Goal: Check status: Check status

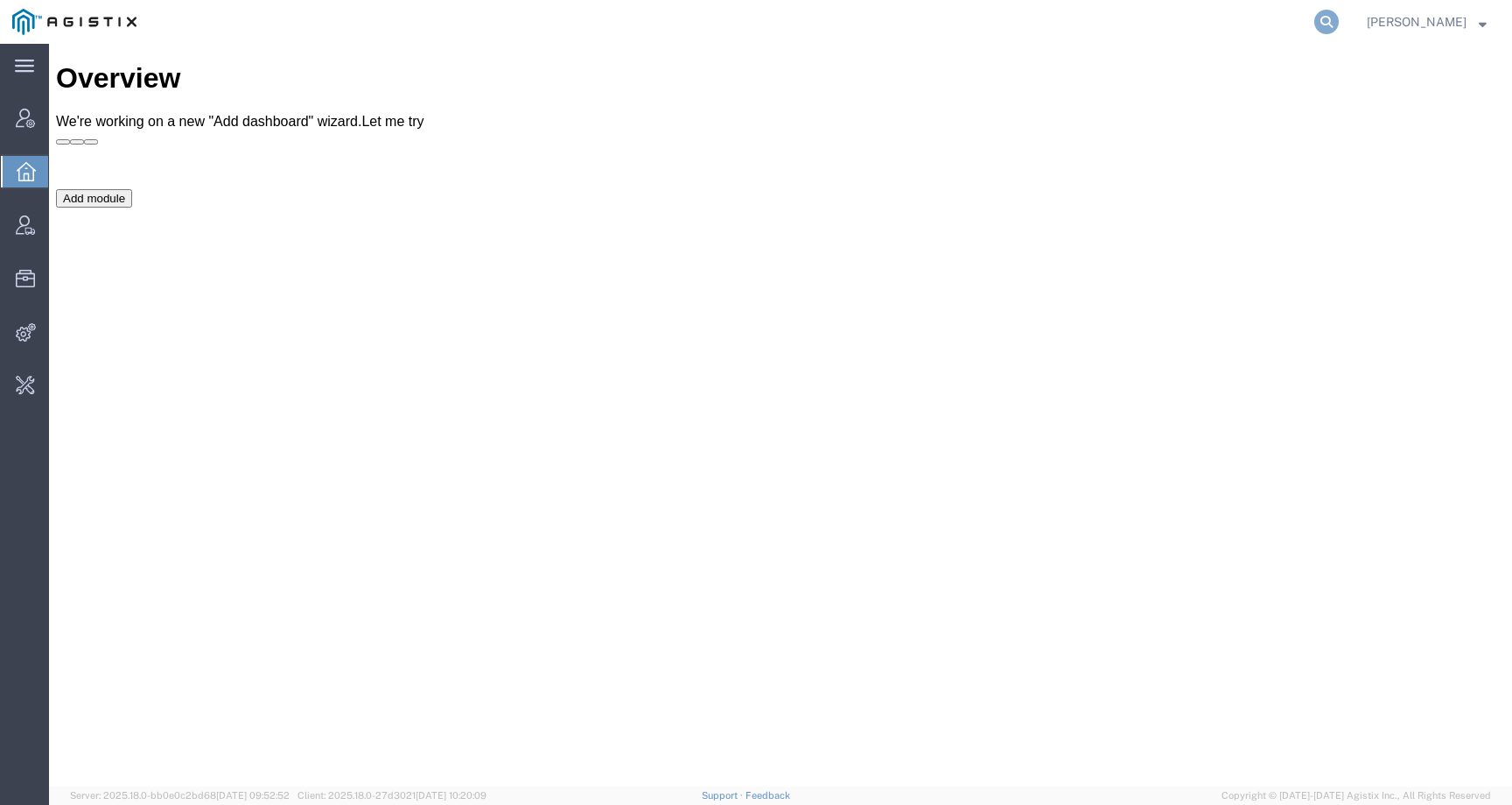
click at [1339, 13] on icon at bounding box center [1326, 21] width 24 height 24
click at [1278, 38] on input "search" at bounding box center [1048, 22] width 532 height 42
click at [1274, 26] on input "search" at bounding box center [1048, 22] width 532 height 42
paste input "044885"
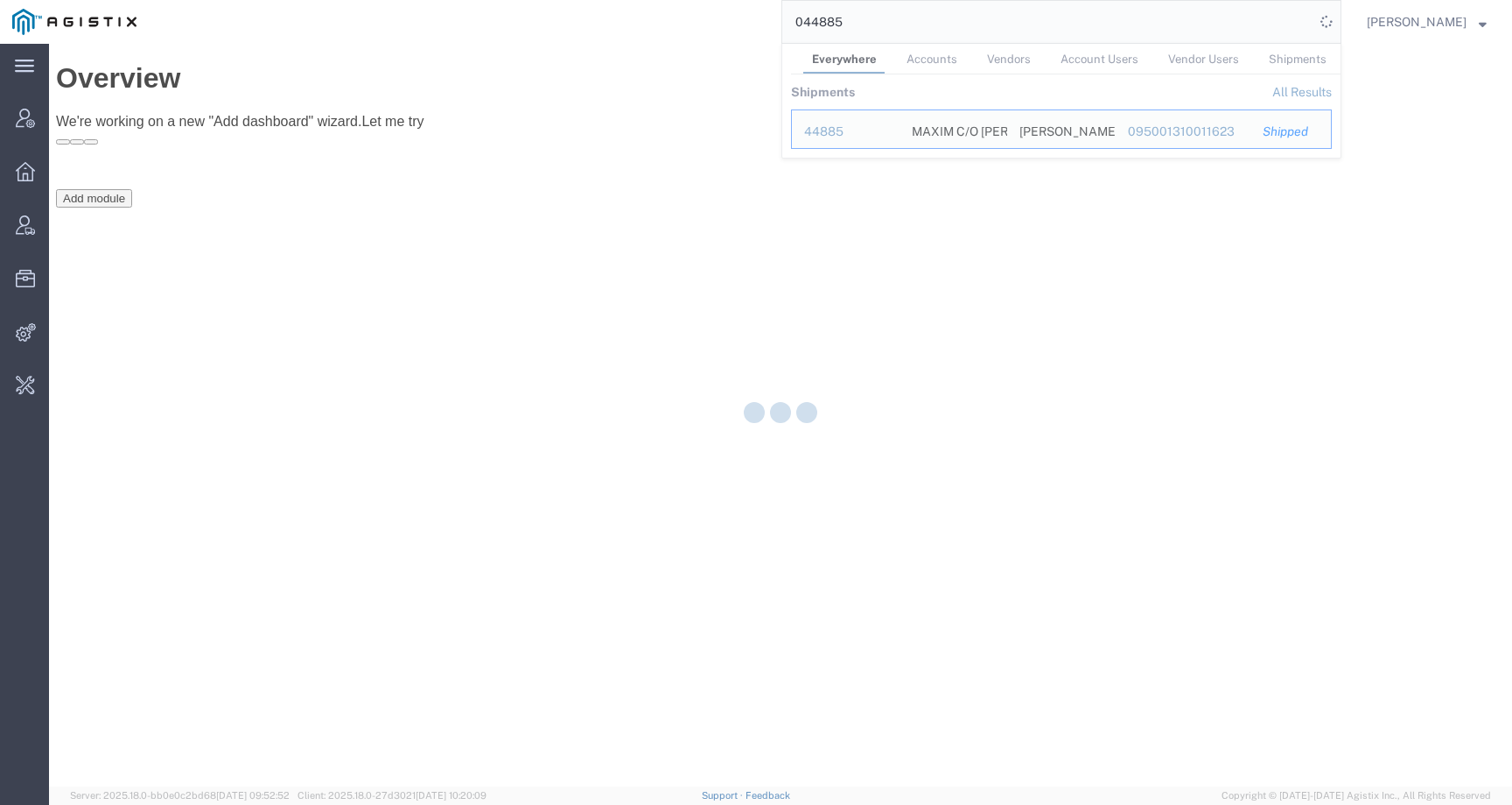
drag, startPoint x: 871, startPoint y: 16, endPoint x: 708, endPoint y: 16, distance: 163.0
click at [708, 16] on div "044885 Everywhere Accounts Vendors Account Users Vendor Users Shipments Shipmen…" at bounding box center [745, 21] width 1193 height 43
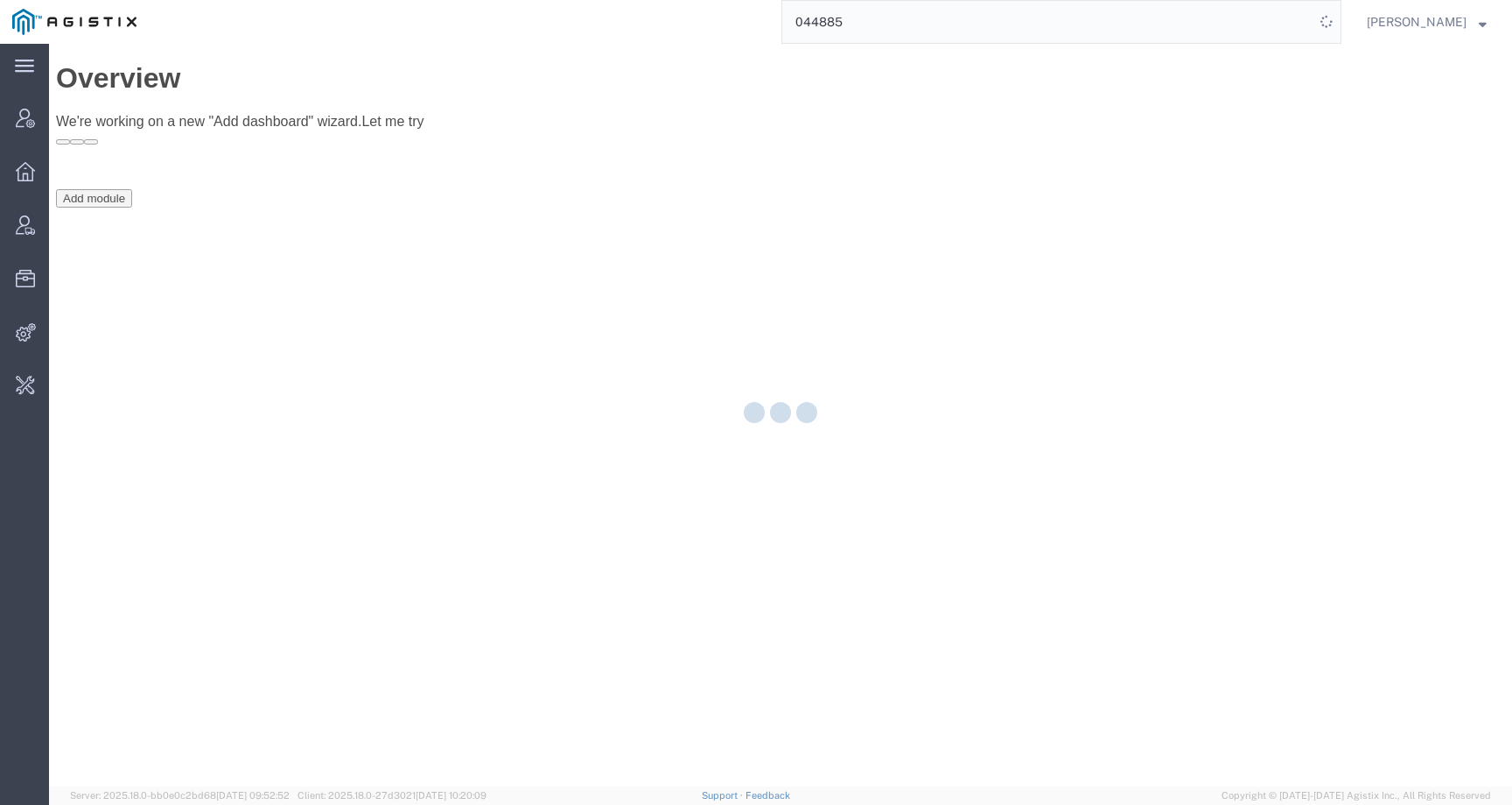
paste input "56776079"
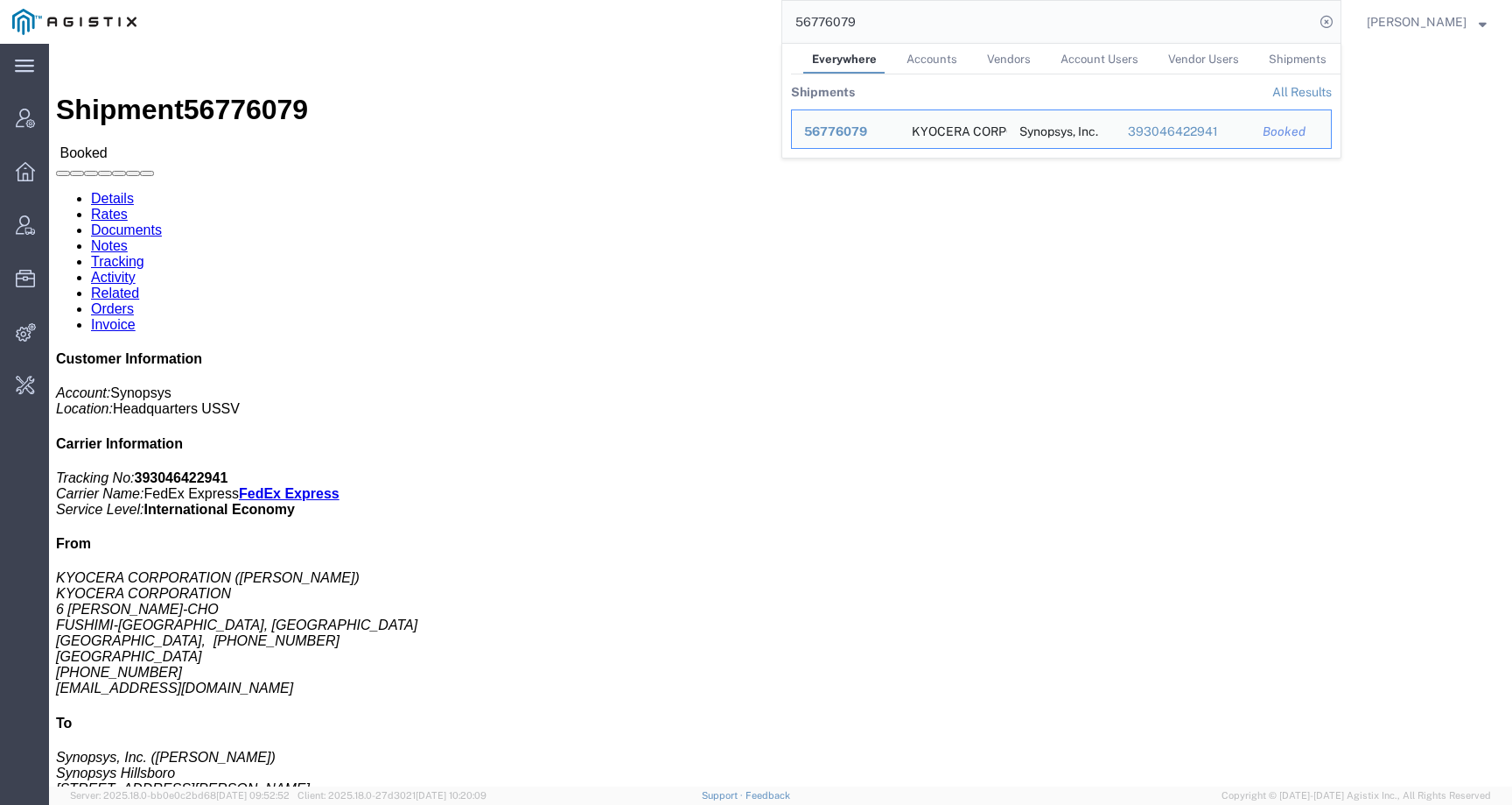
click div "Shipment Detail Ship From KYOCERA CORPORATION (MIYAKO YANAGIDA) KYOCERA CORPORA…"
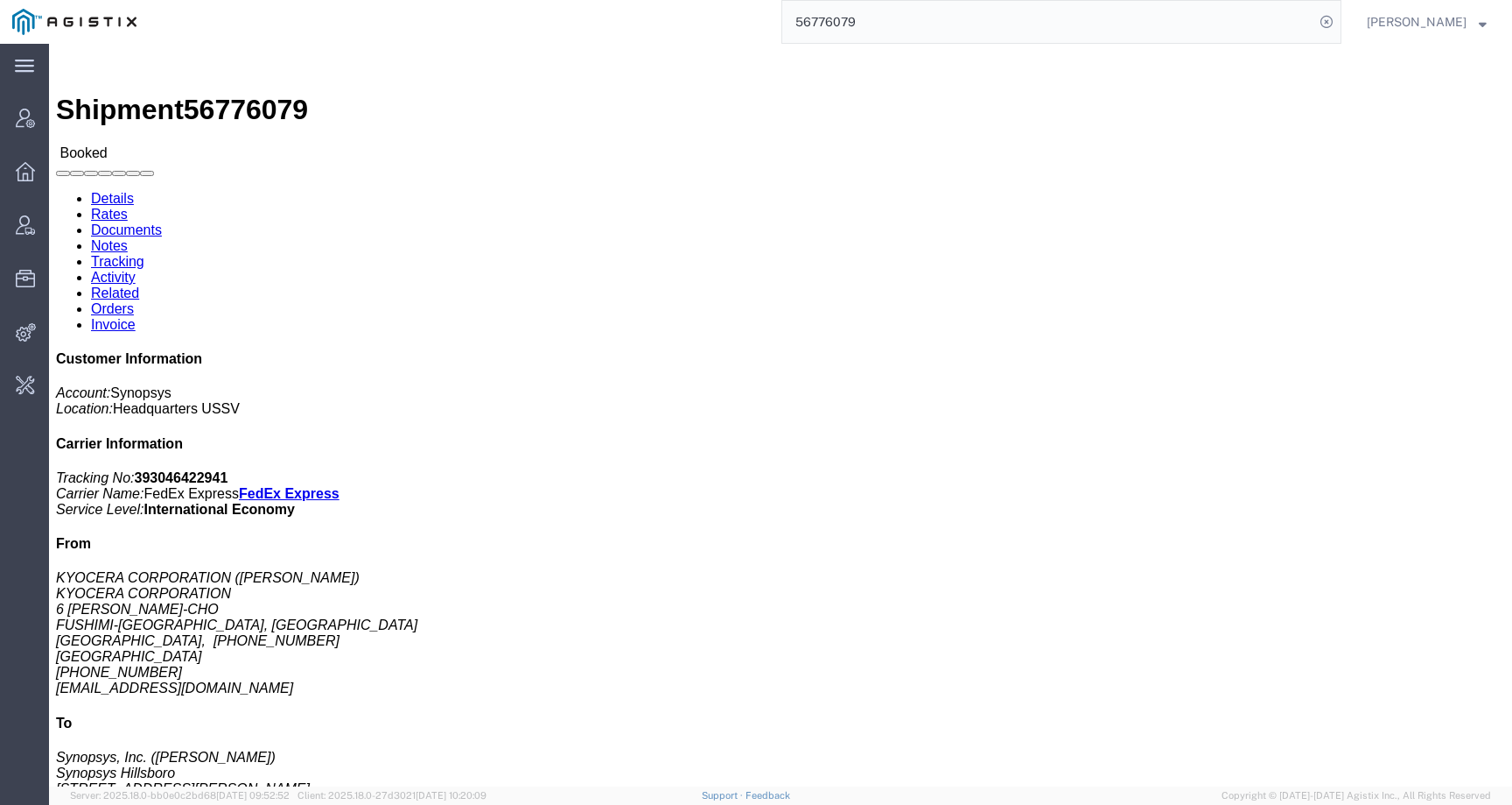
click link "Activity"
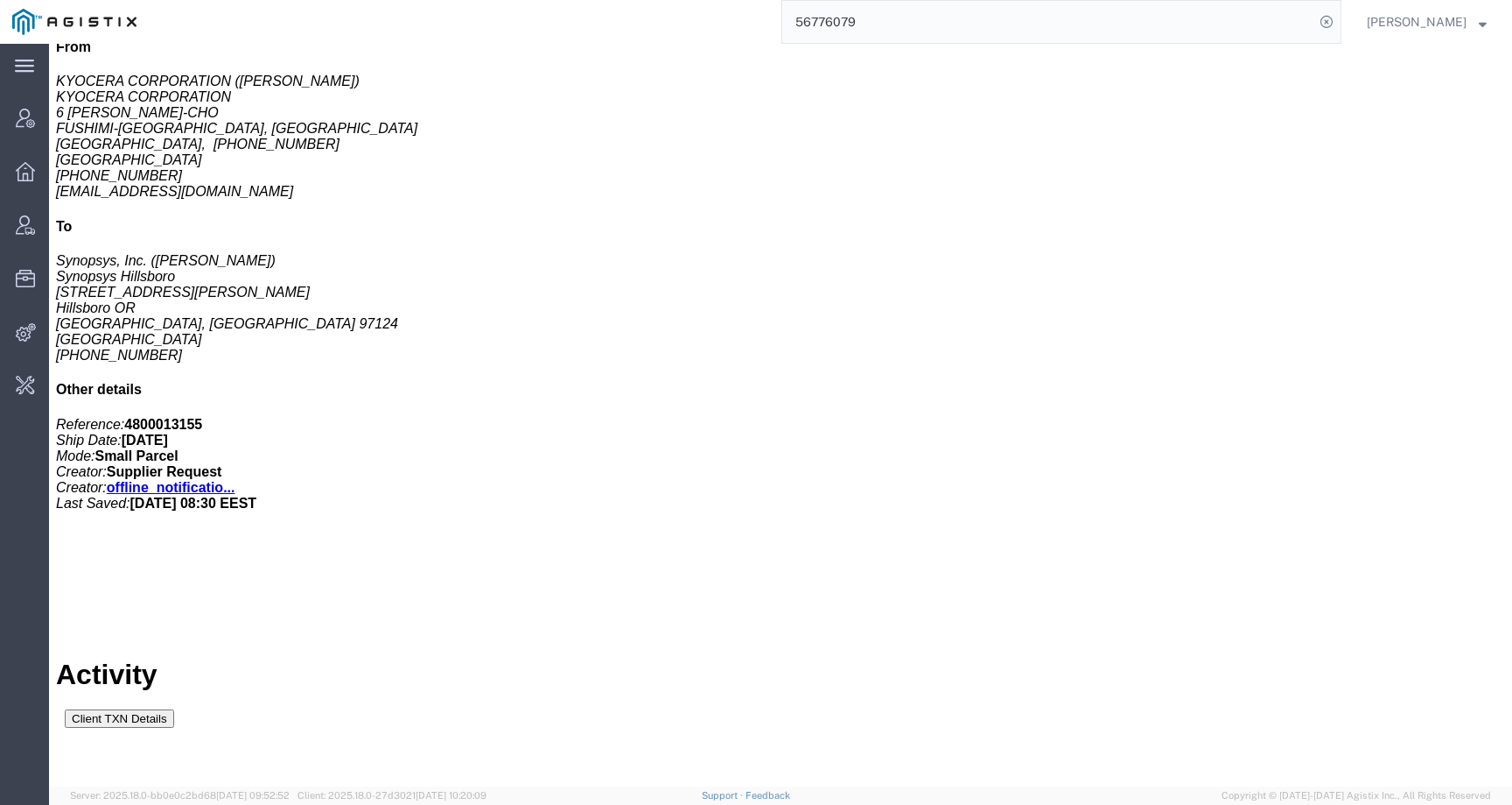
scroll to position [886, 0]
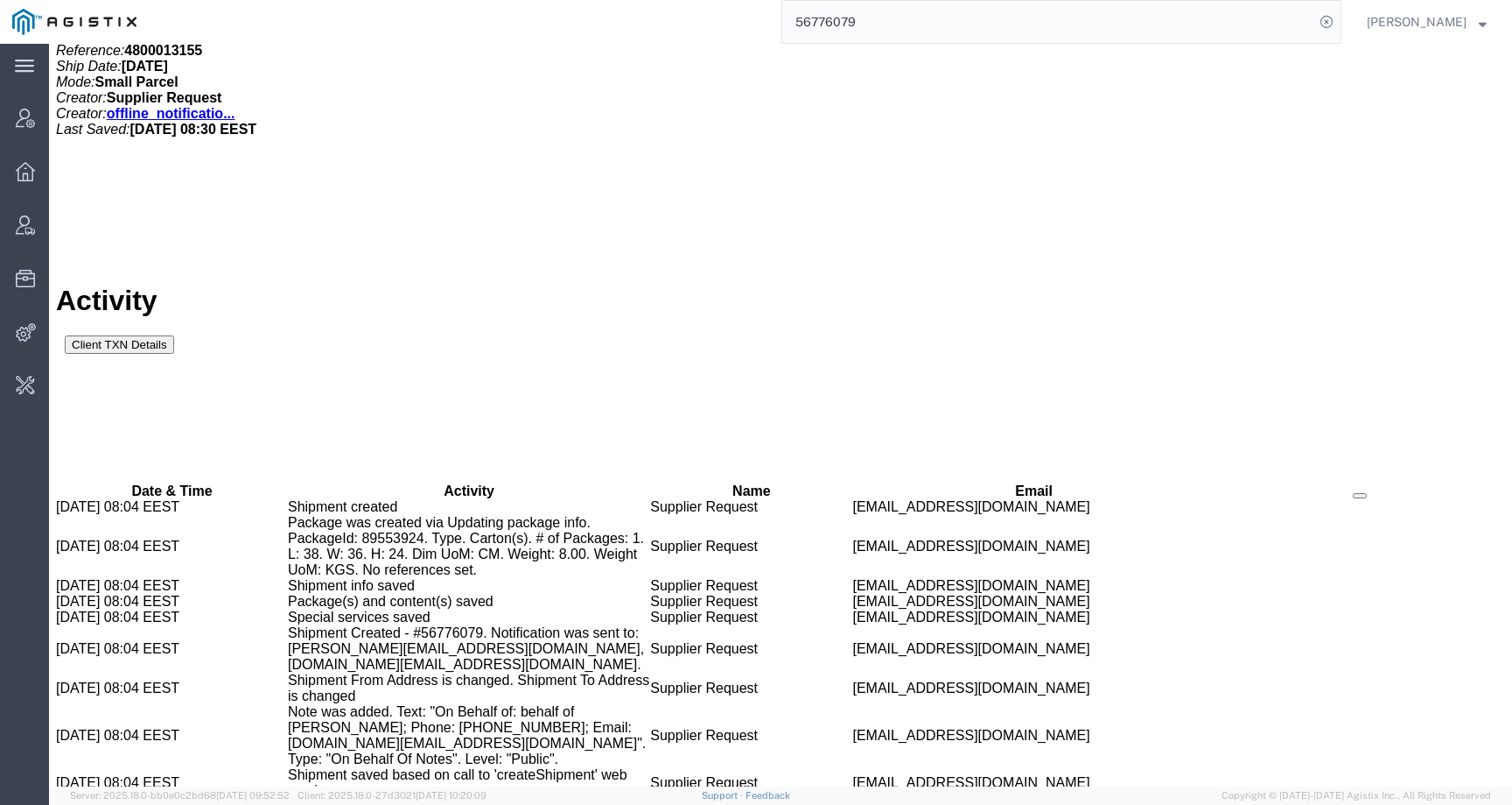
drag, startPoint x: 663, startPoint y: 678, endPoint x: 855, endPoint y: 678, distance: 192.0
copy td "yehyun@synopsys.com"
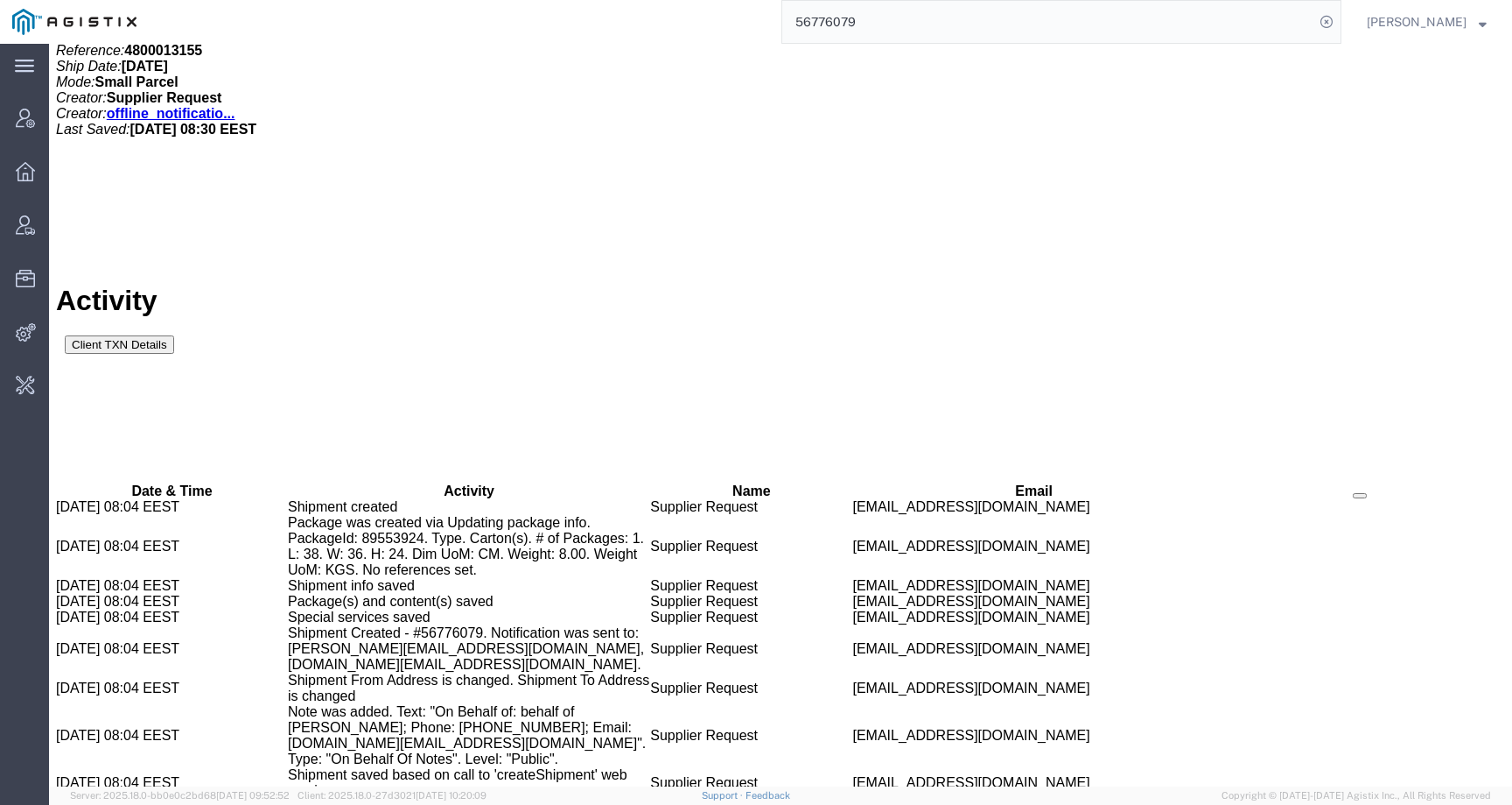
copy span "56776079"
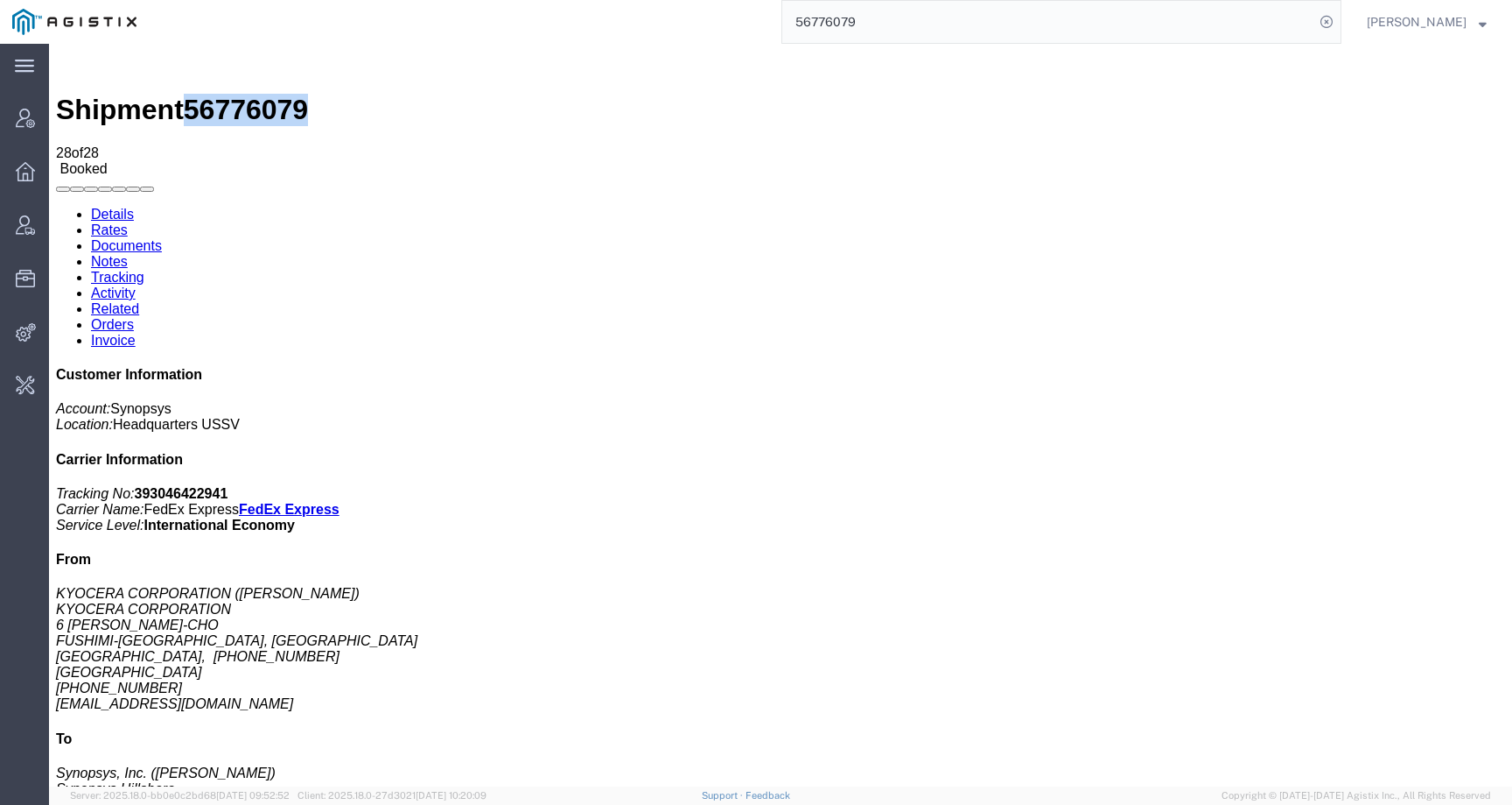
click at [128, 207] on link "Details" at bounding box center [112, 213] width 42 height 14
click at [843, 16] on input "56776079" at bounding box center [1048, 22] width 532 height 42
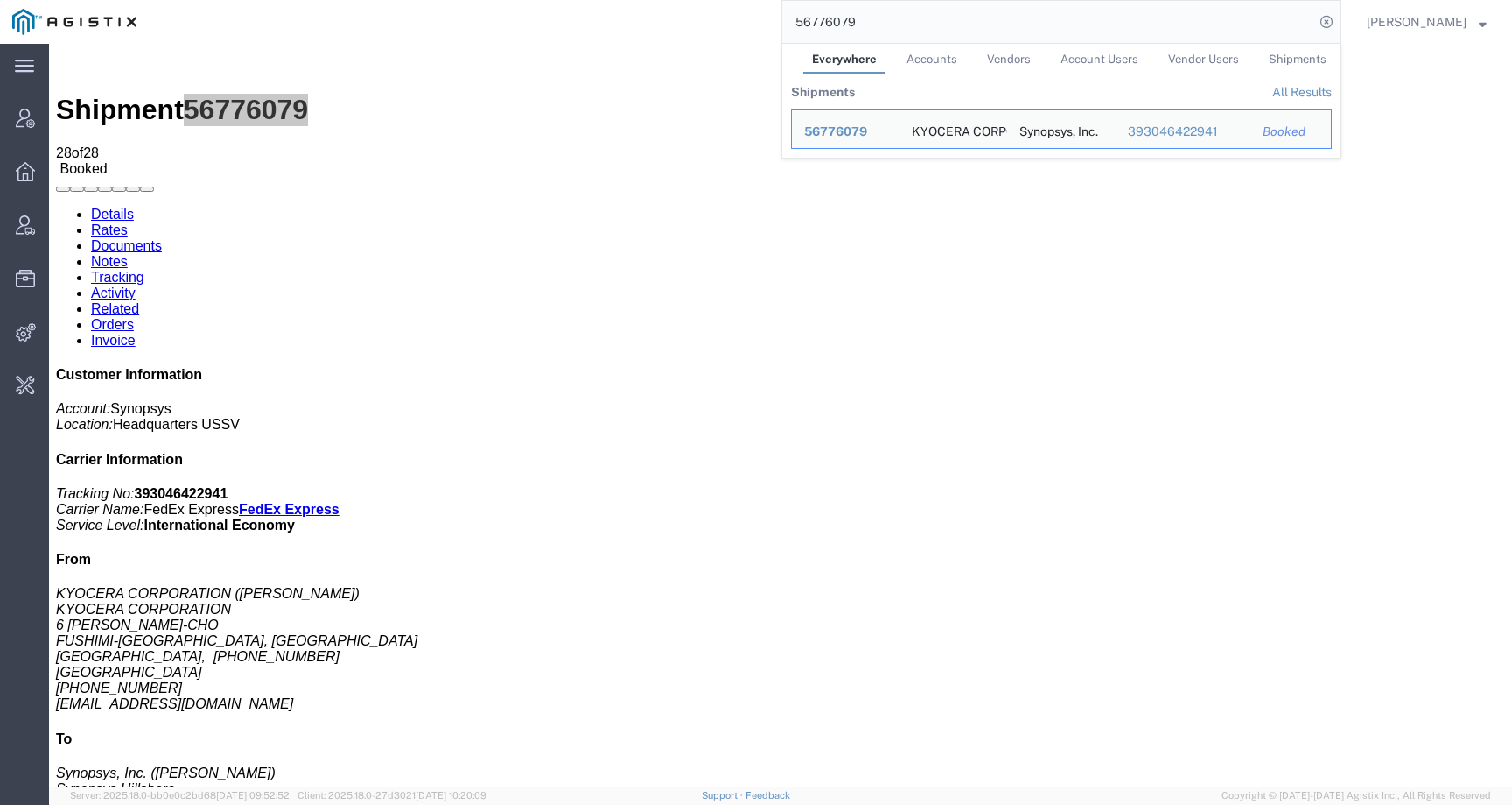
click at [843, 16] on input "56776079" at bounding box center [1048, 22] width 532 height 42
paste input "589"
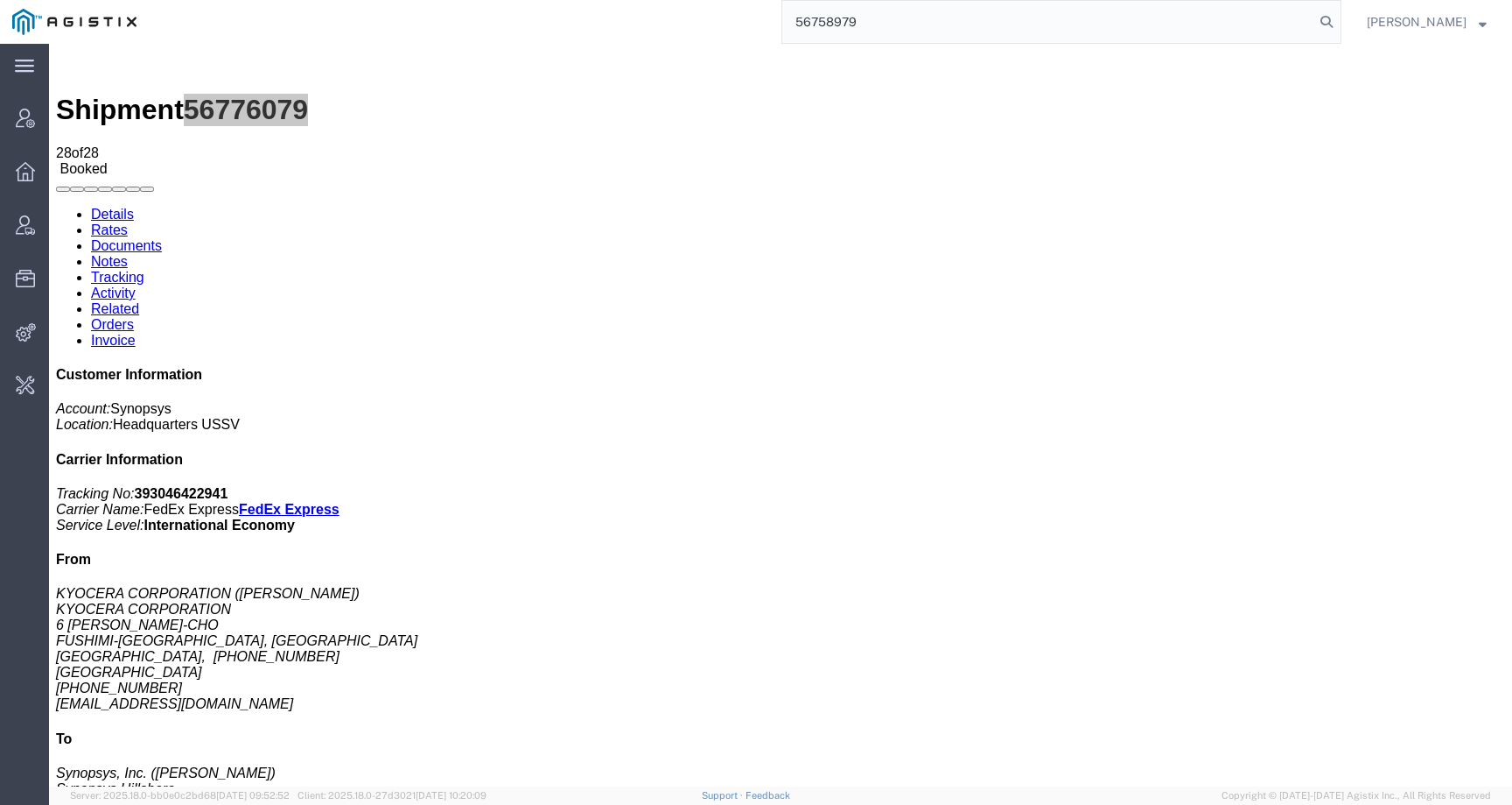
type input "56758979"
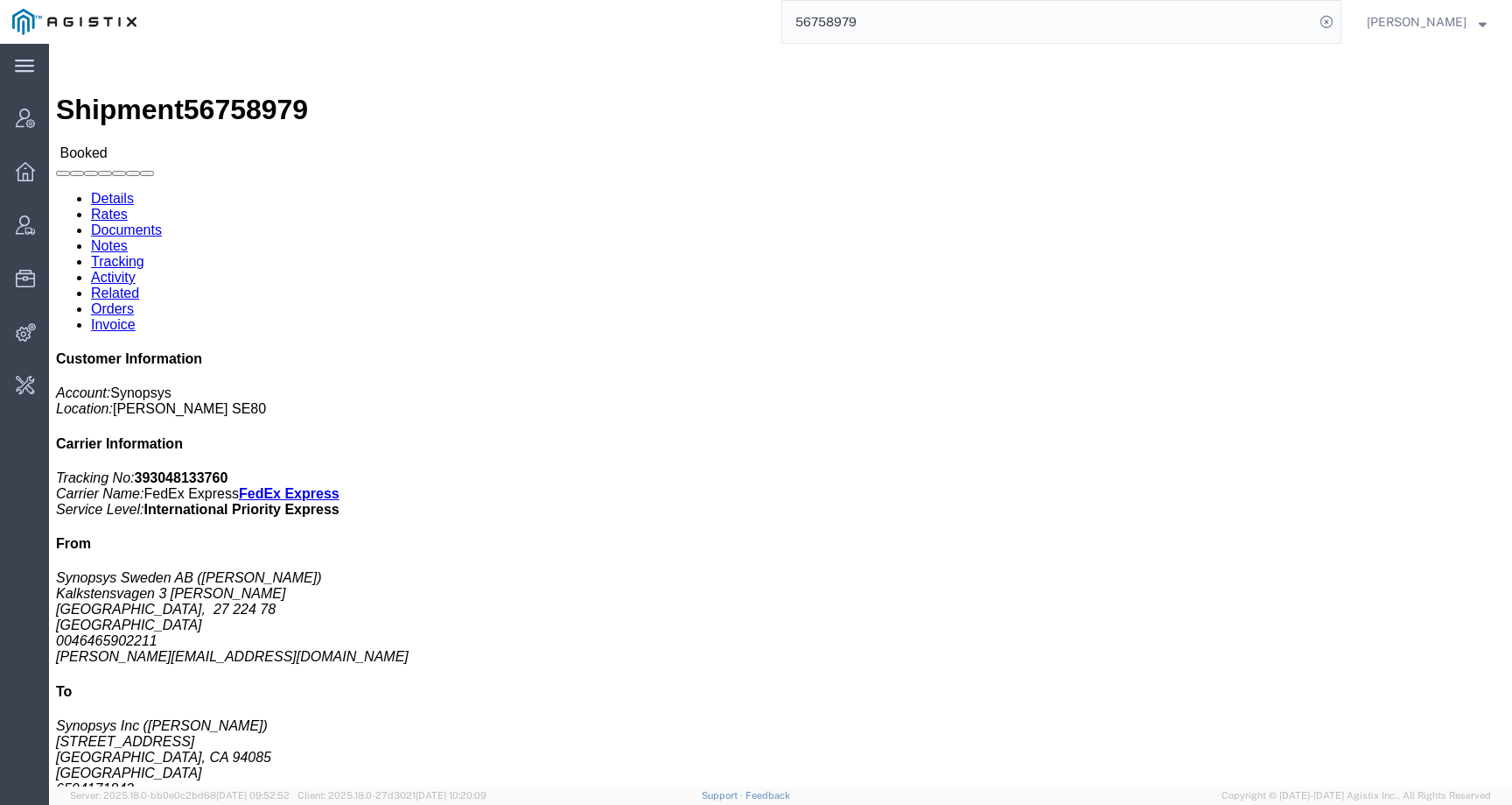
click link "Activity"
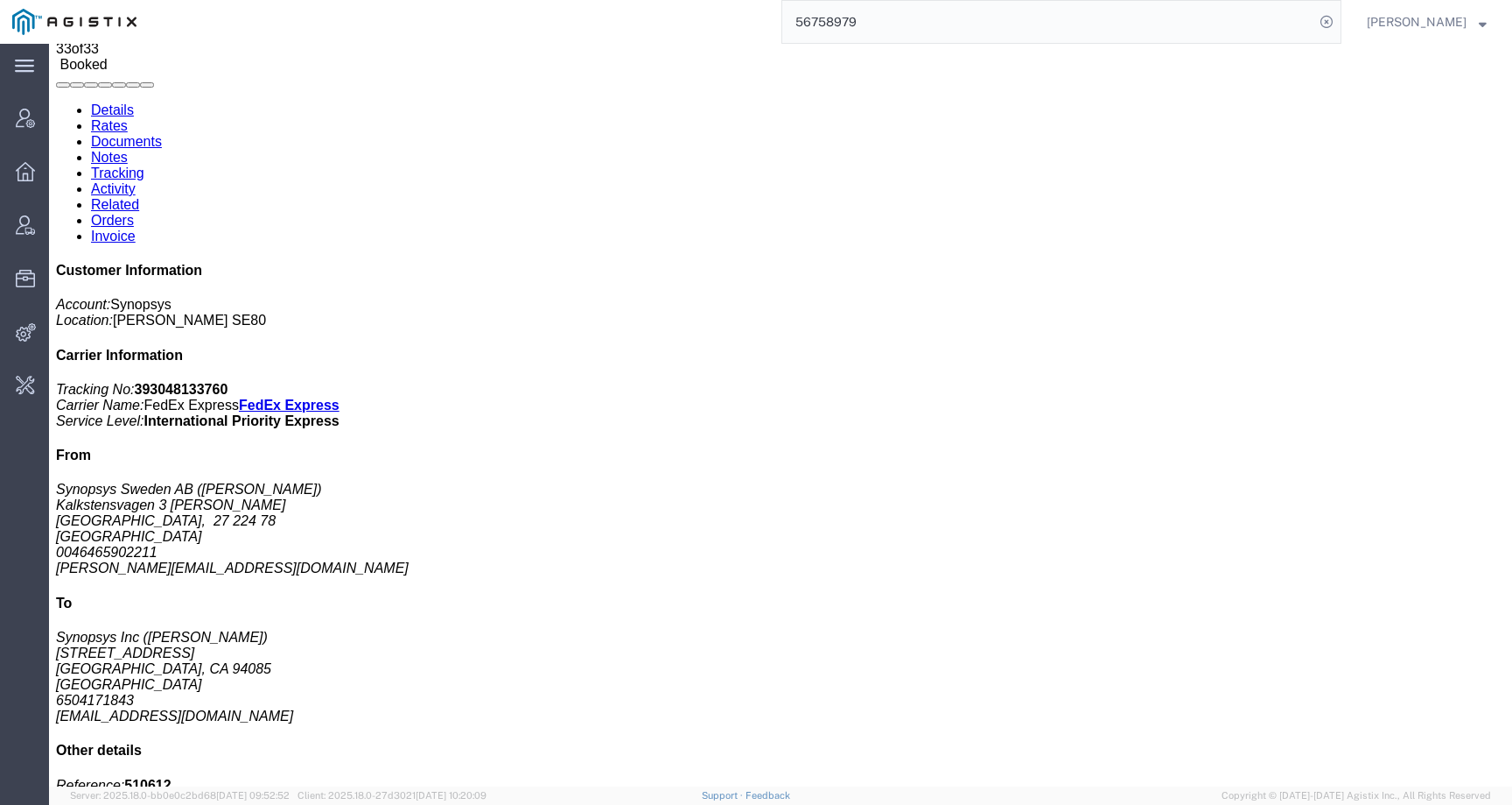
scroll to position [82, 0]
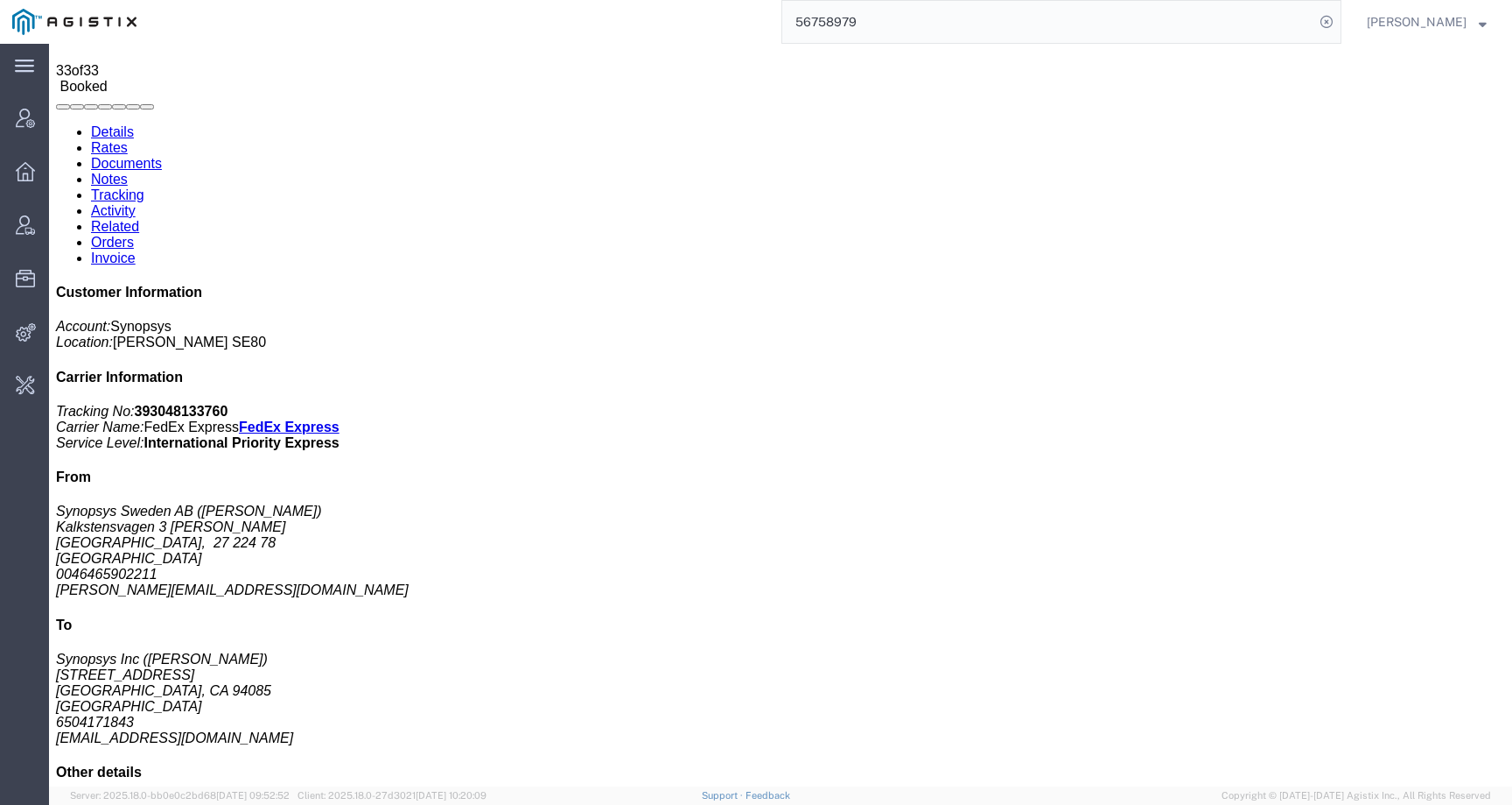
drag, startPoint x: 116, startPoint y: 113, endPoint x: 321, endPoint y: 69, distance: 209.7
click at [116, 125] on link "Details" at bounding box center [112, 131] width 42 height 14
